Goal: Share content: Share content

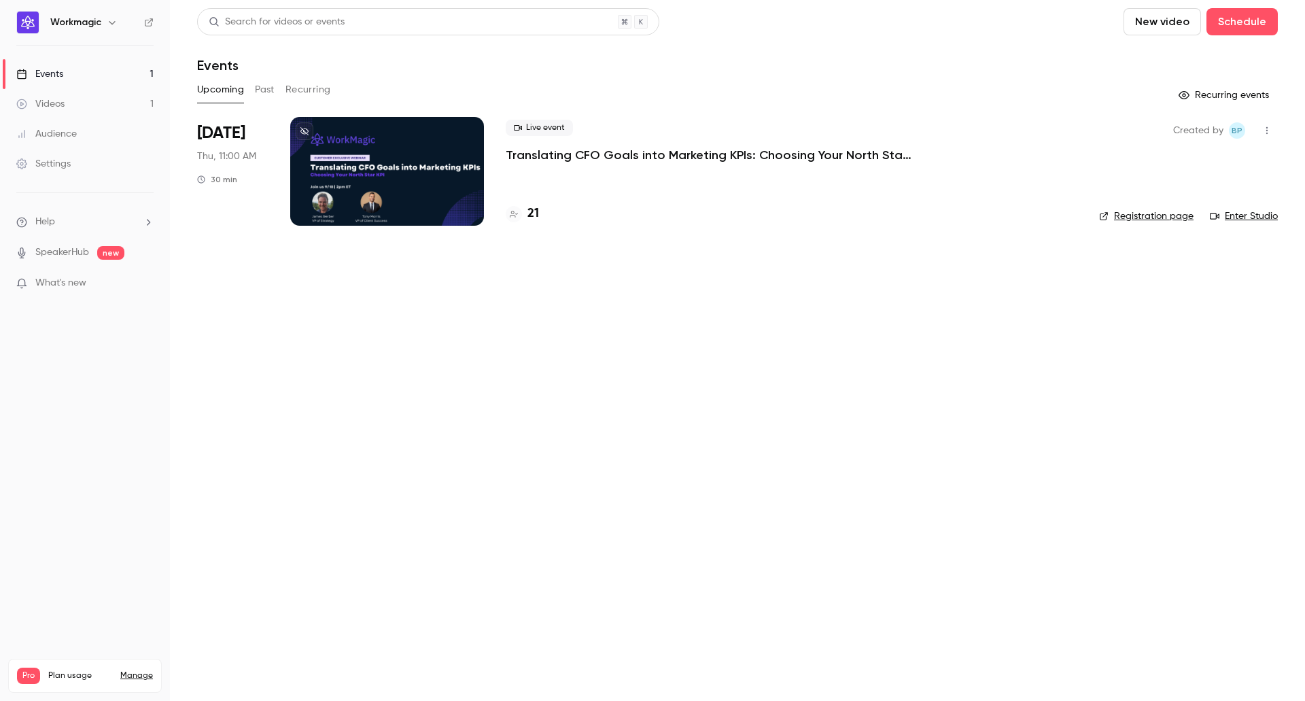
click at [548, 60] on div "Events" at bounding box center [737, 65] width 1081 height 16
click at [73, 107] on link "Videos 1" at bounding box center [85, 104] width 170 height 30
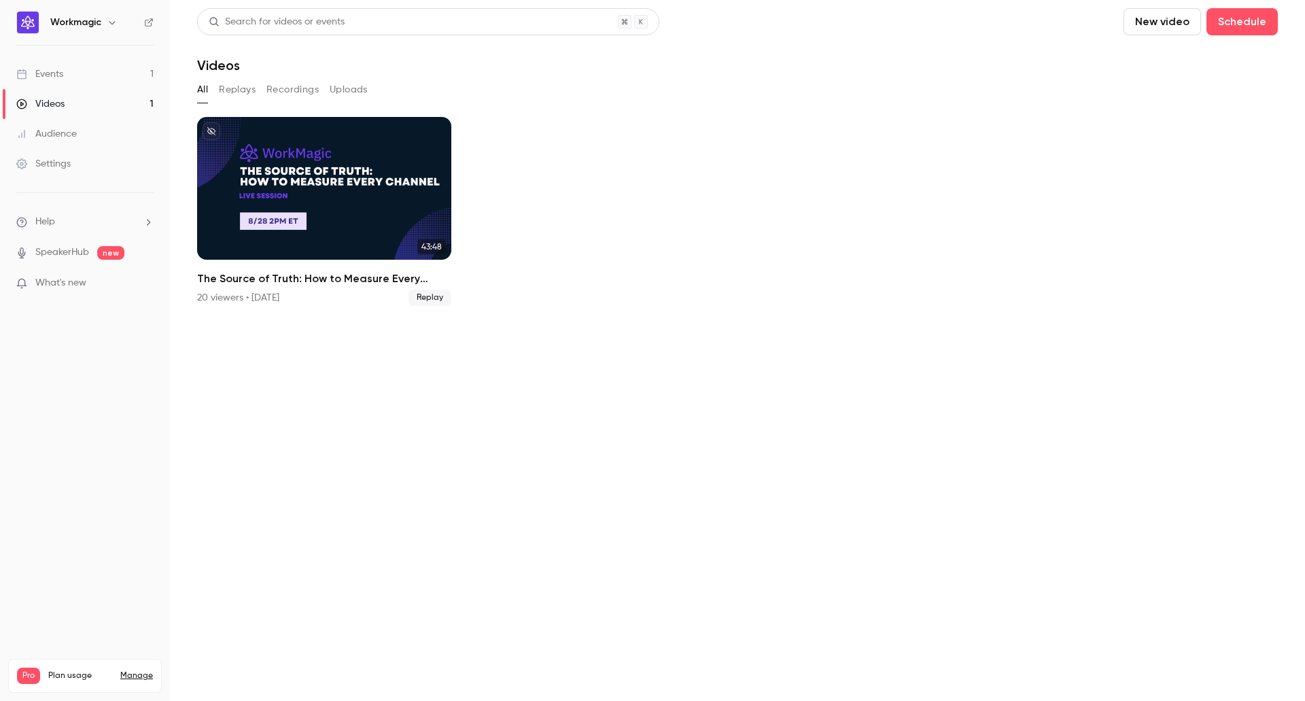
click at [87, 71] on link "Events 1" at bounding box center [85, 74] width 170 height 30
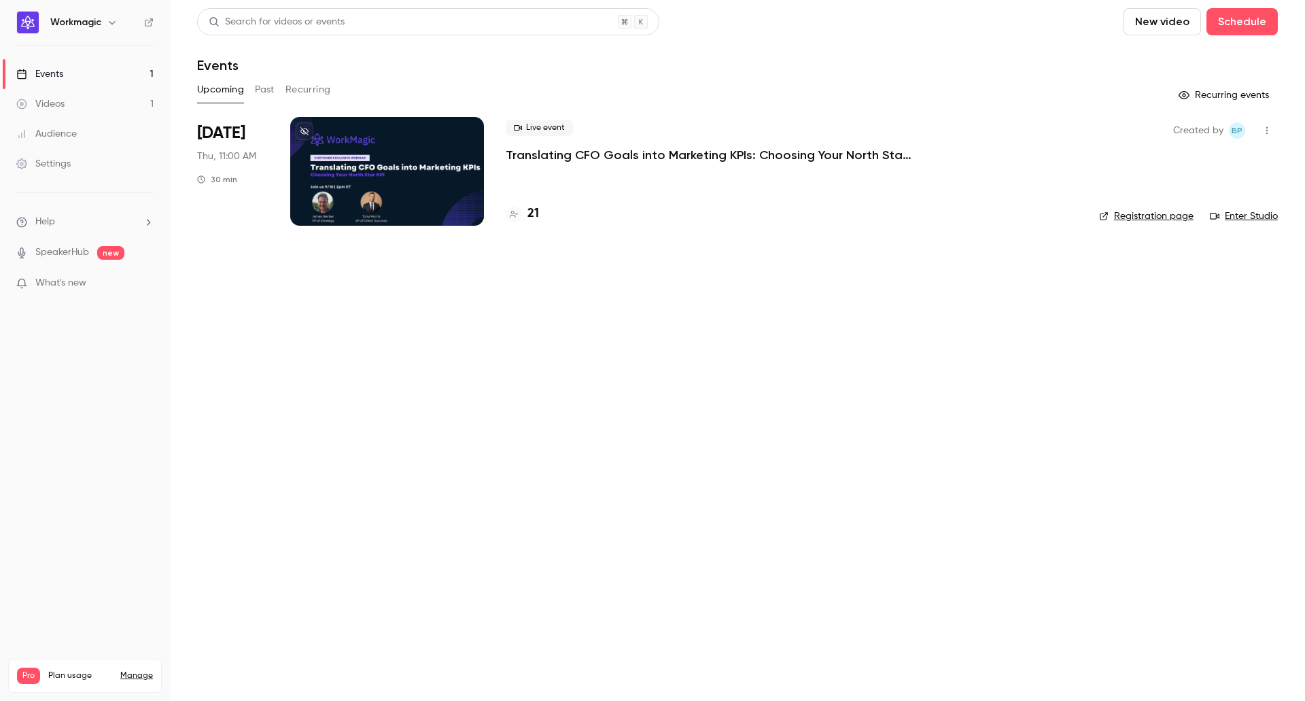
click at [271, 88] on button "Past" at bounding box center [265, 90] width 20 height 22
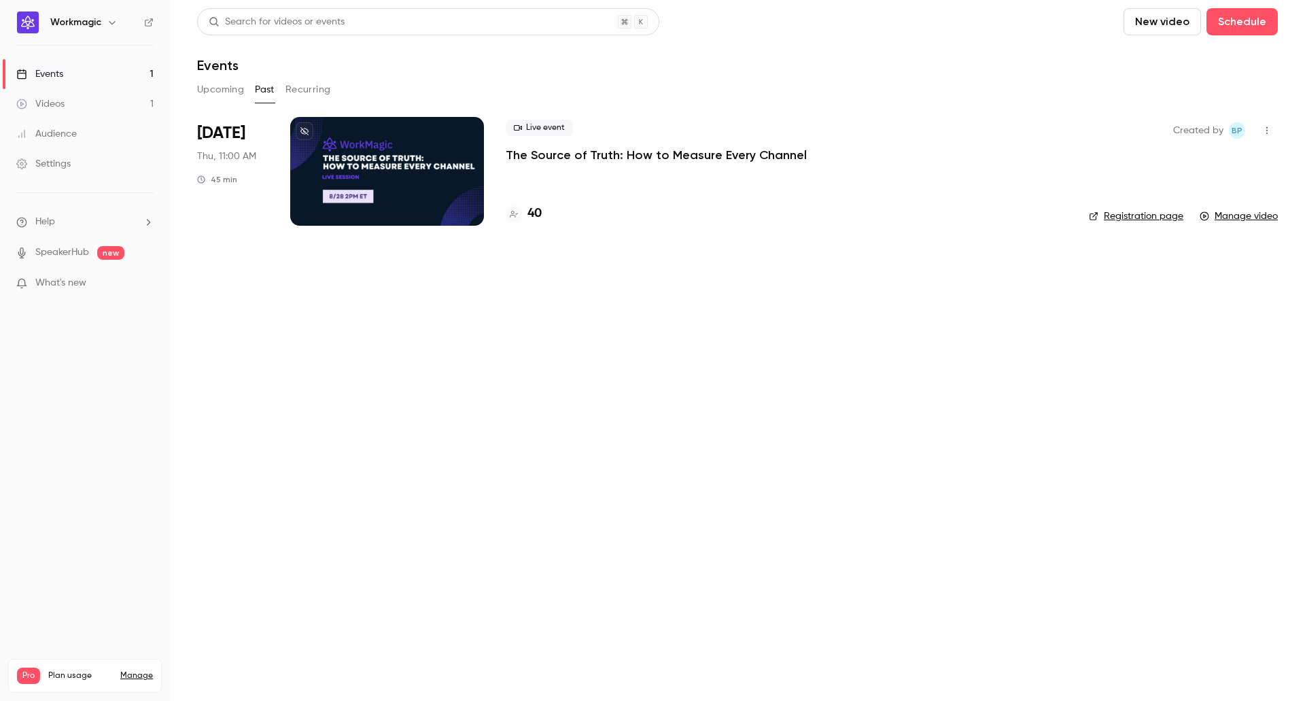
click at [303, 89] on button "Recurring" at bounding box center [308, 90] width 46 height 22
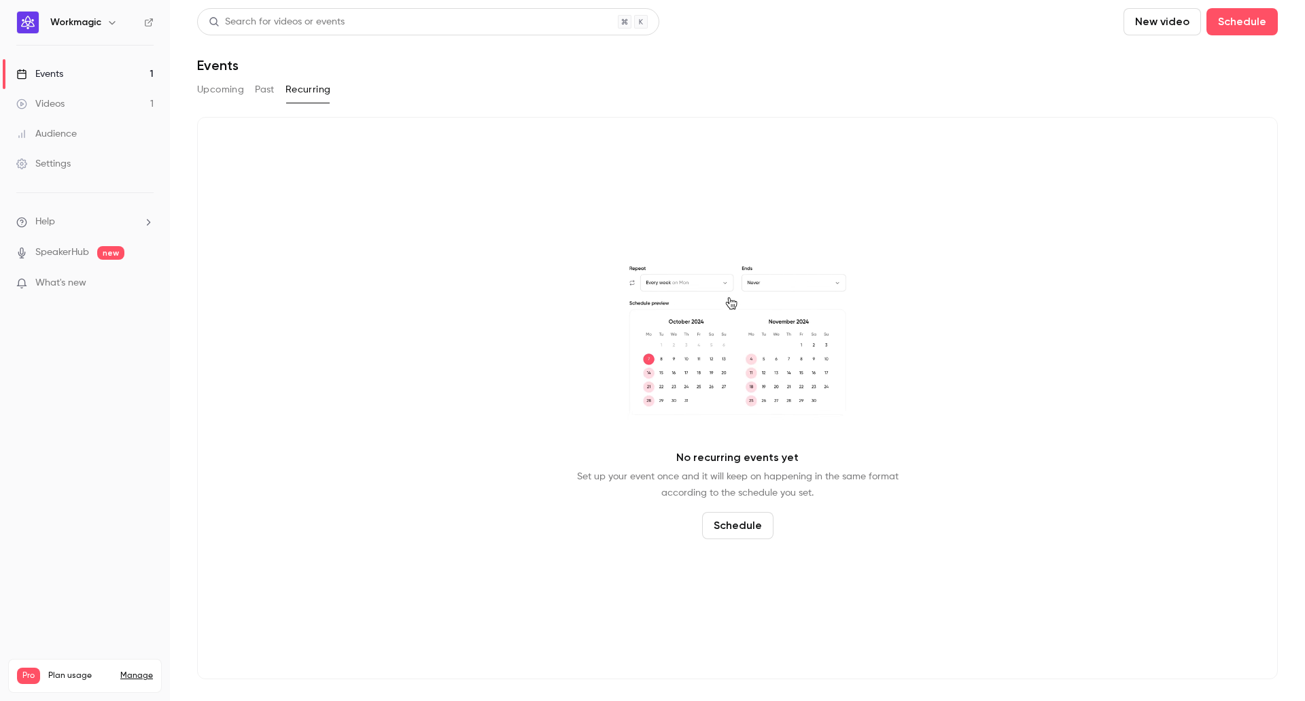
click at [85, 139] on link "Audience" at bounding box center [85, 134] width 170 height 30
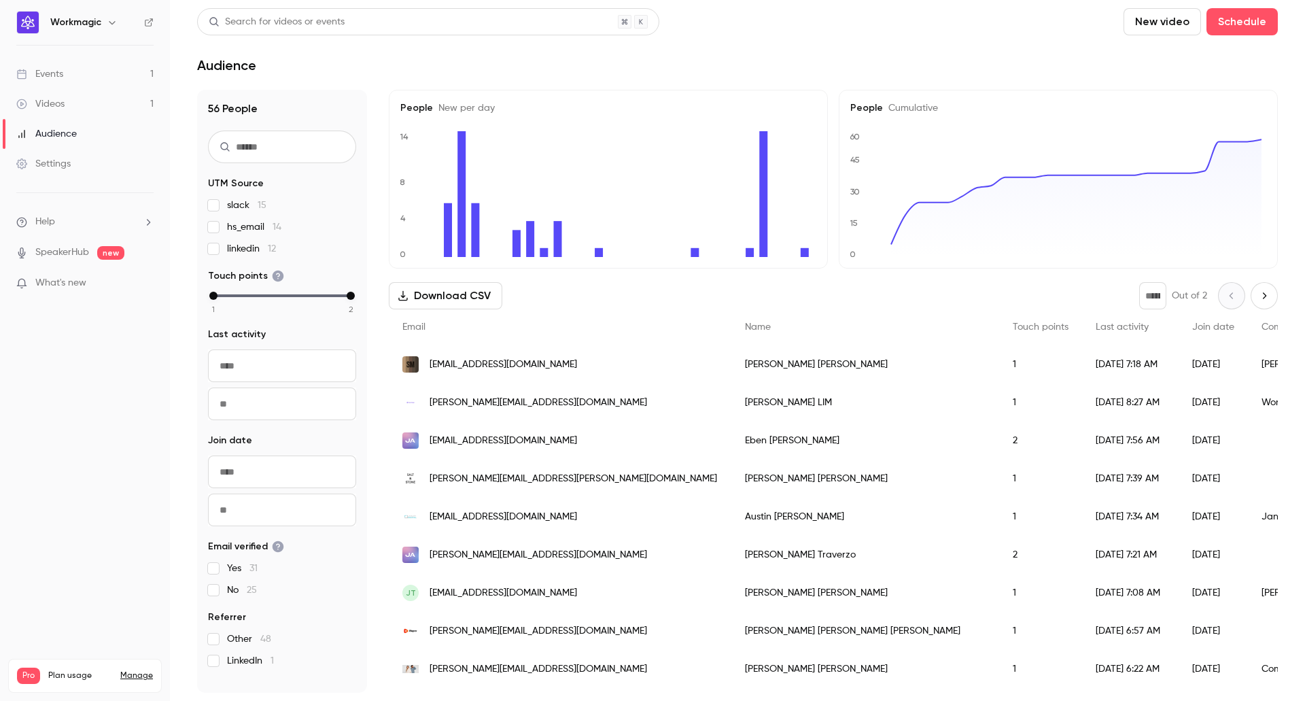
click at [68, 105] on link "Videos 1" at bounding box center [85, 104] width 170 height 30
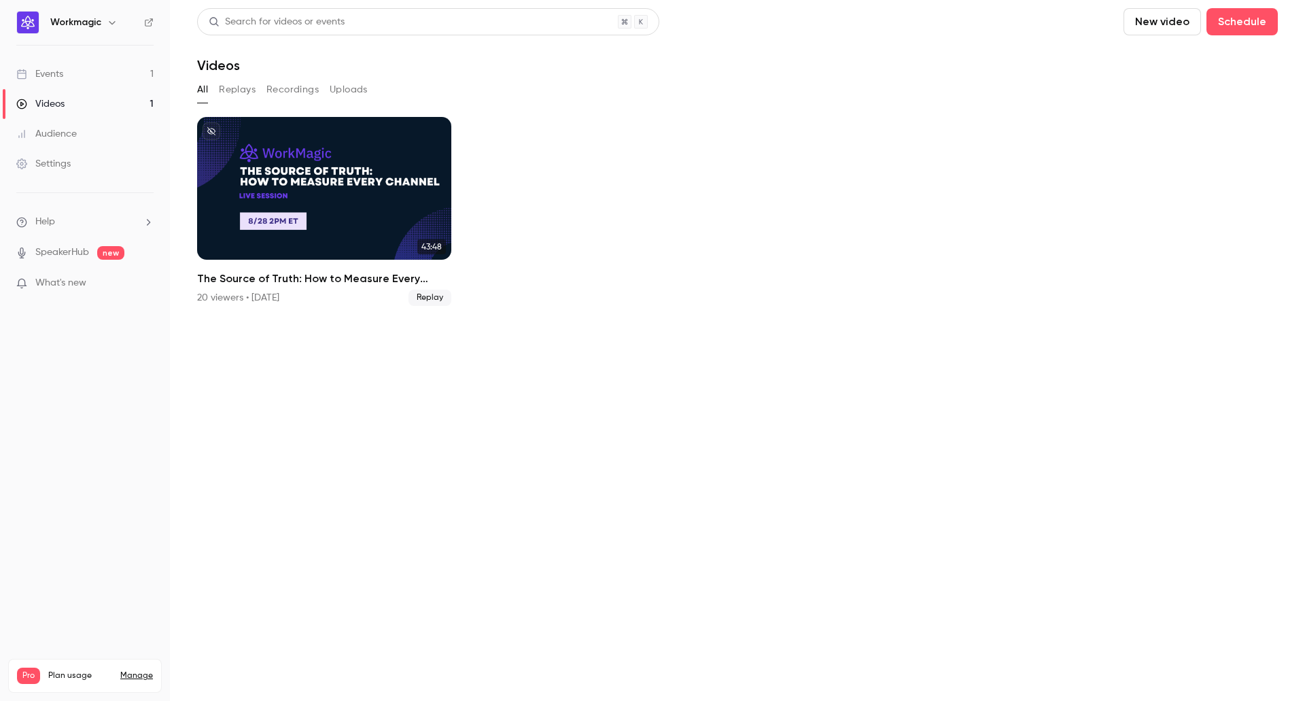
click at [68, 73] on link "Events 1" at bounding box center [85, 74] width 170 height 30
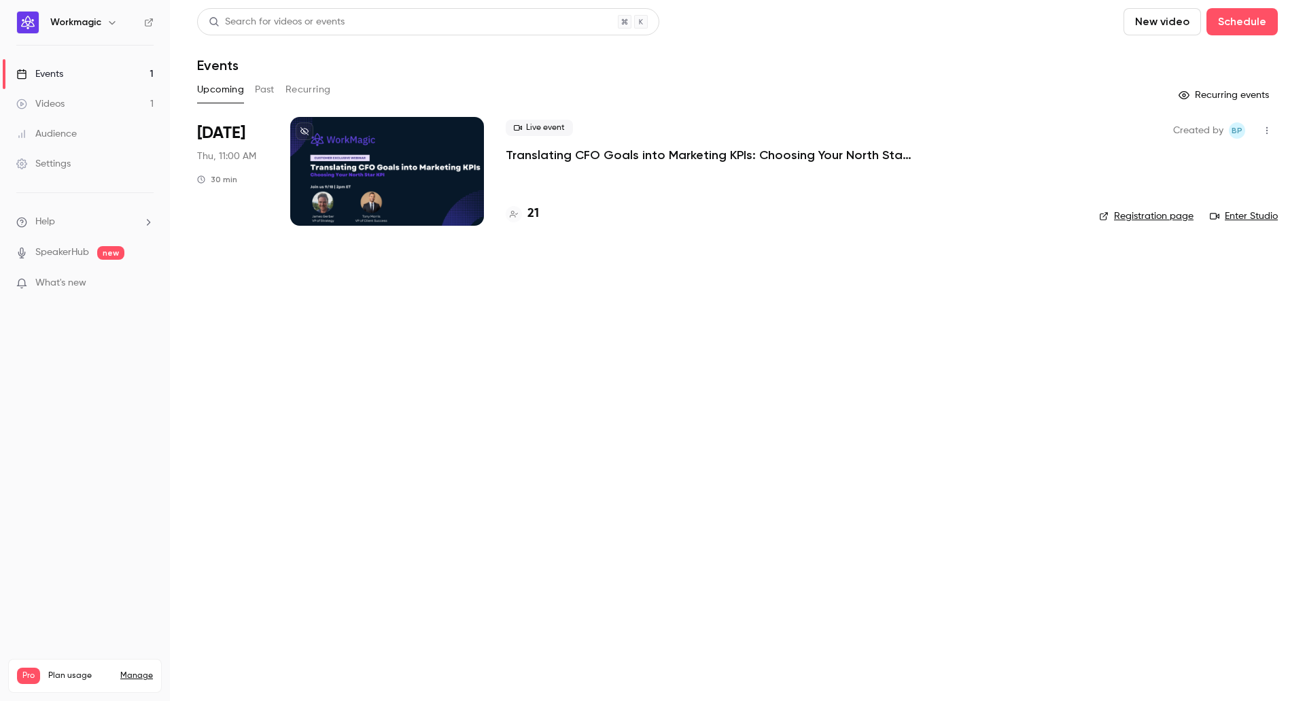
click at [268, 91] on button "Past" at bounding box center [265, 90] width 20 height 22
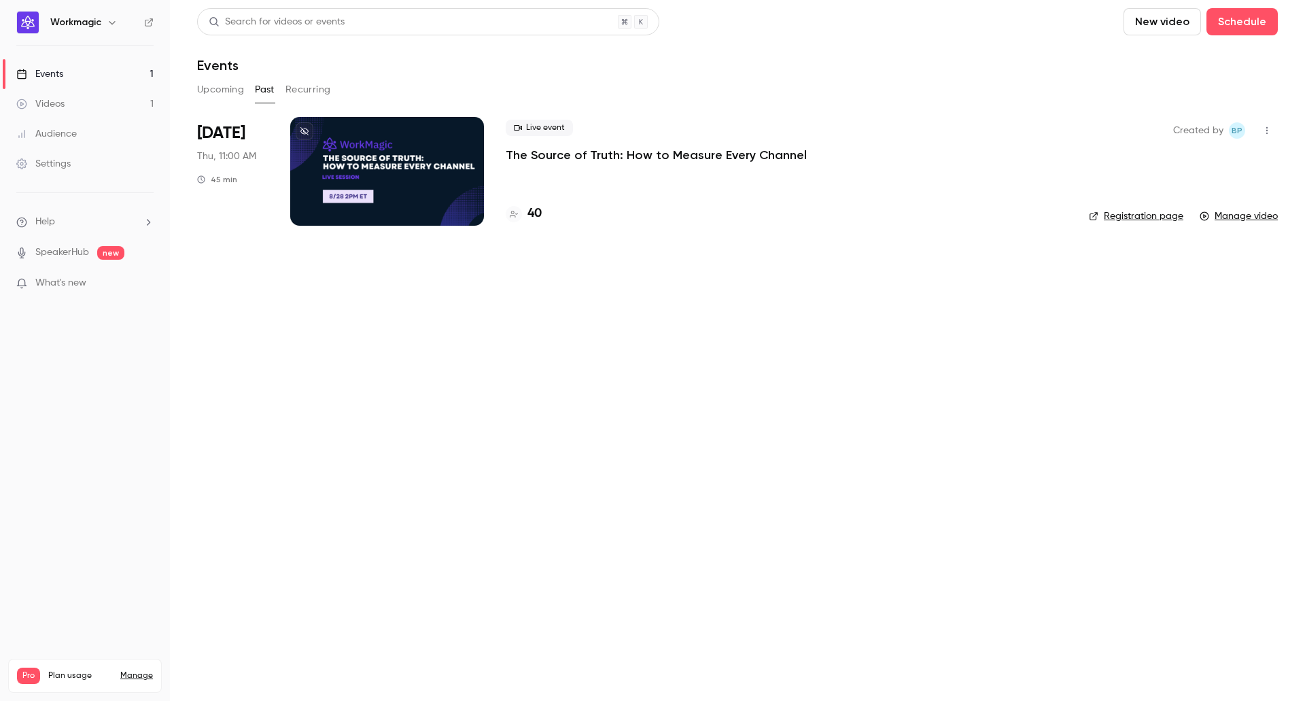
click at [400, 165] on div at bounding box center [387, 171] width 194 height 109
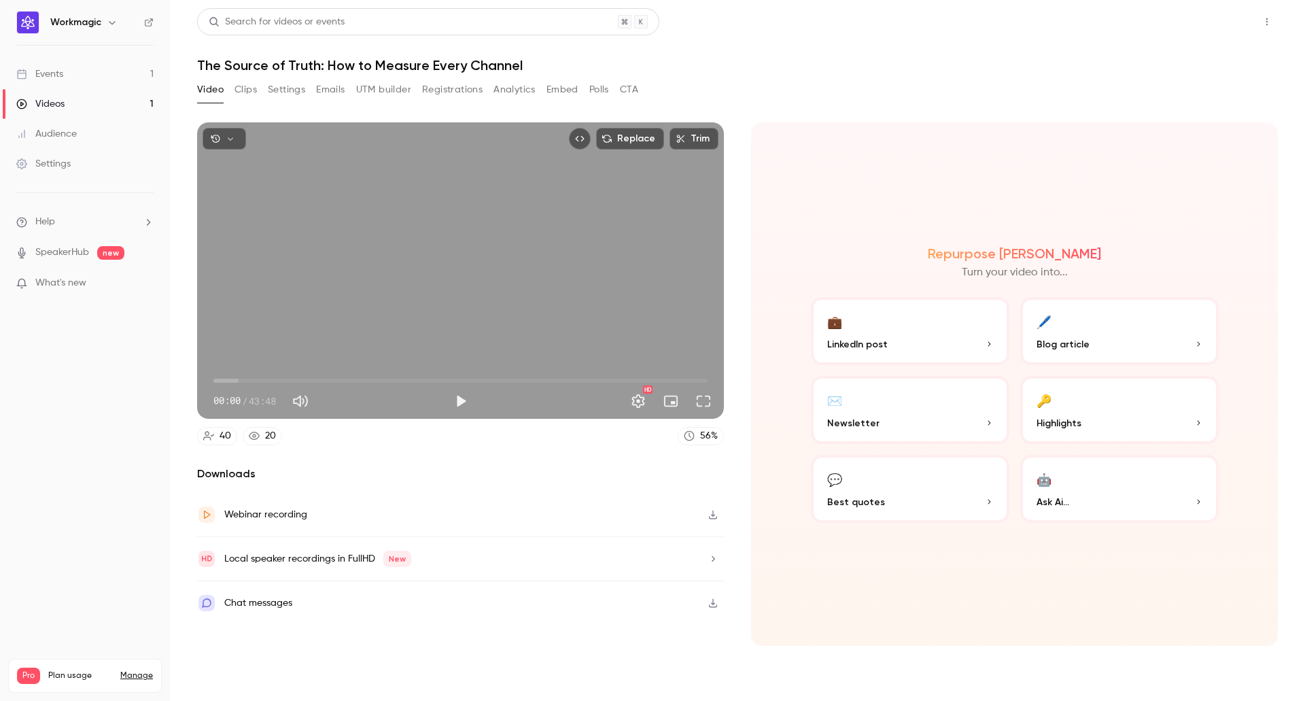
click at [1215, 24] on button "Share" at bounding box center [1218, 21] width 54 height 27
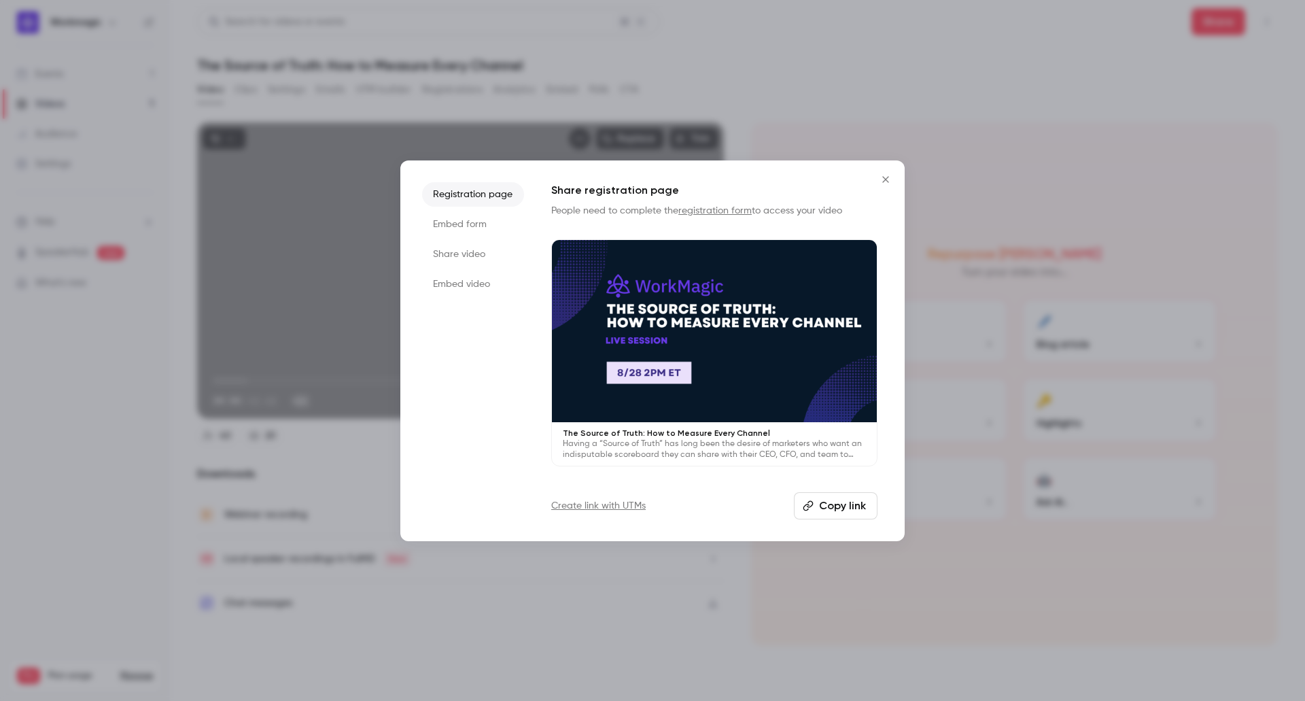
click at [852, 513] on button "Copy link" at bounding box center [836, 505] width 84 height 27
click at [880, 55] on div at bounding box center [652, 350] width 1305 height 701
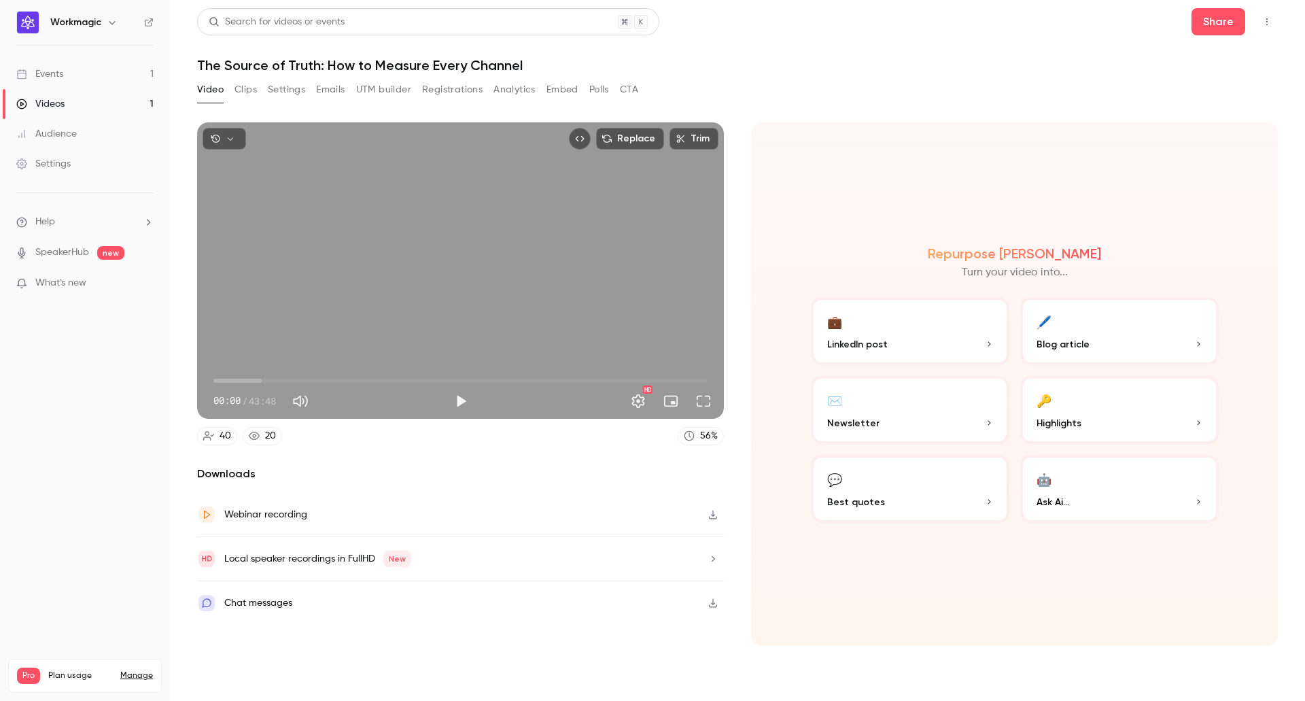
click at [63, 74] on div "Events" at bounding box center [39, 74] width 47 height 14
